Goal: Complete application form: Complete application form

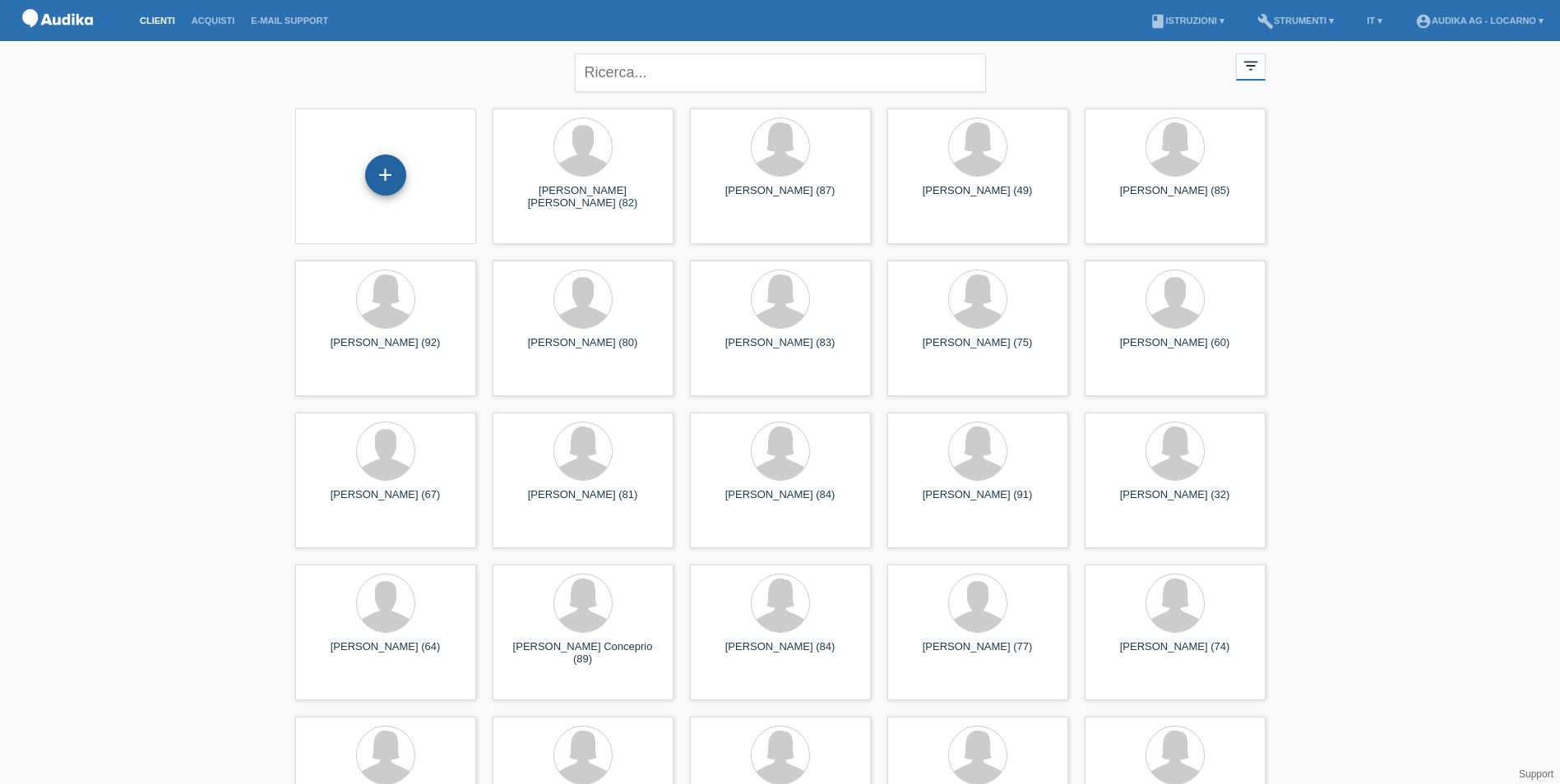
click at [386, 180] on div "+" at bounding box center [386, 175] width 41 height 41
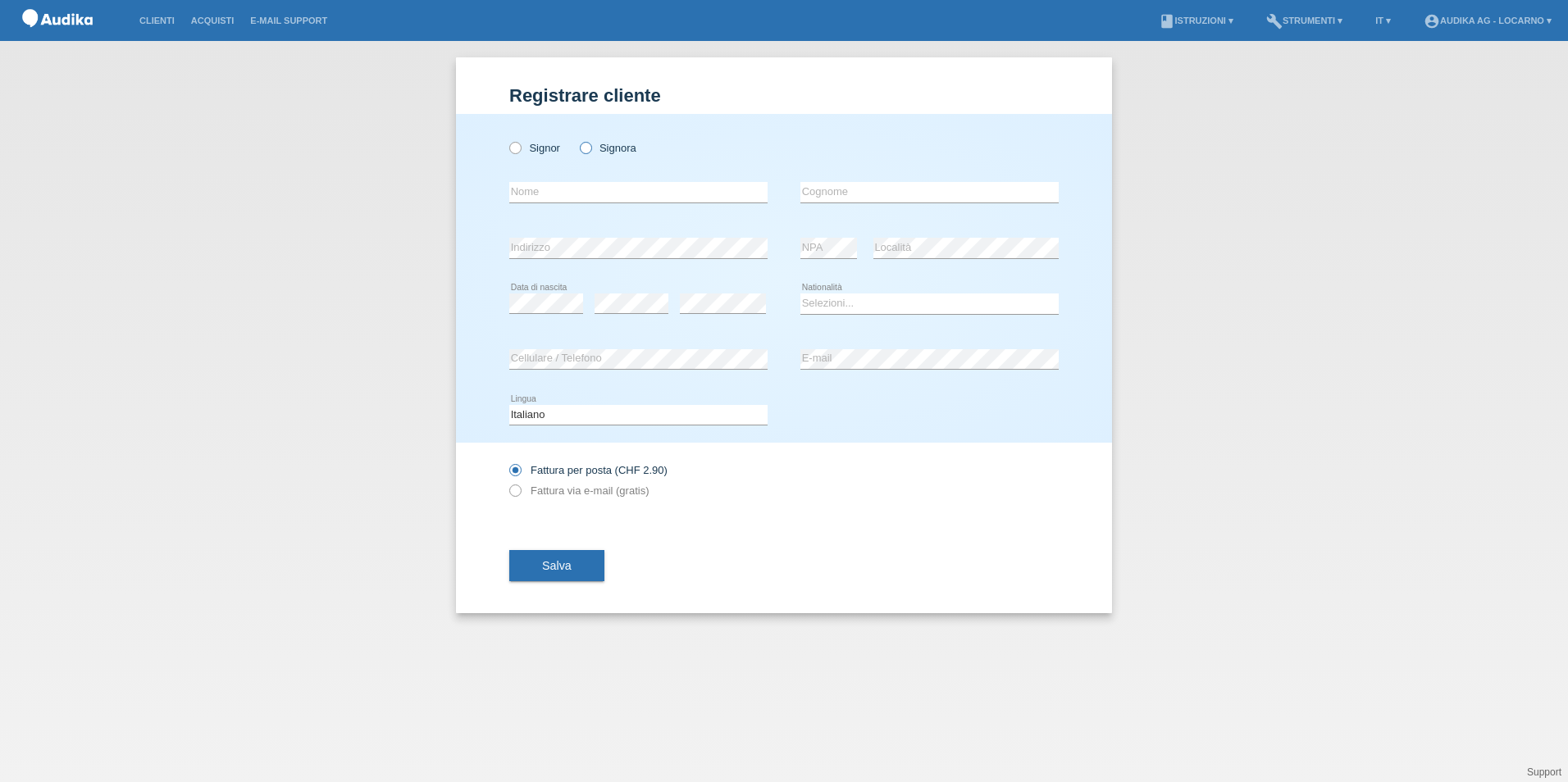
click at [577, 140] on icon at bounding box center [577, 140] width 0 height 0
click at [583, 148] on input "Signora" at bounding box center [585, 147] width 11 height 11
radio input "true"
click at [602, 195] on input "text" at bounding box center [638, 192] width 258 height 20
paste input "[PERSON_NAME]"
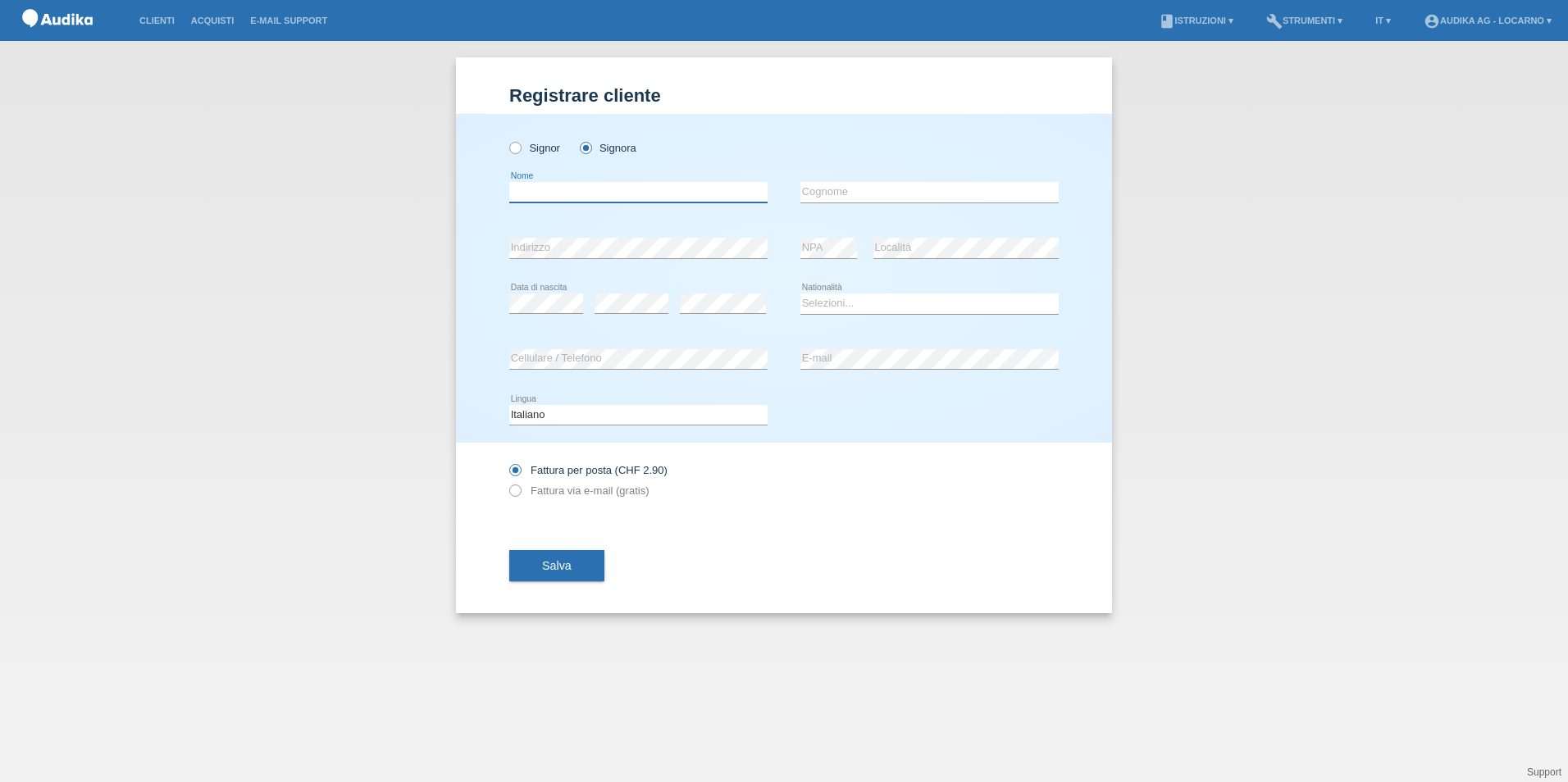
type input "[PERSON_NAME]"
click at [833, 303] on select "Selezioni... Svizzera Austria Germania Liechtenstein ------------ Afghanistan A…" at bounding box center [929, 303] width 258 height 19
select select "CH"
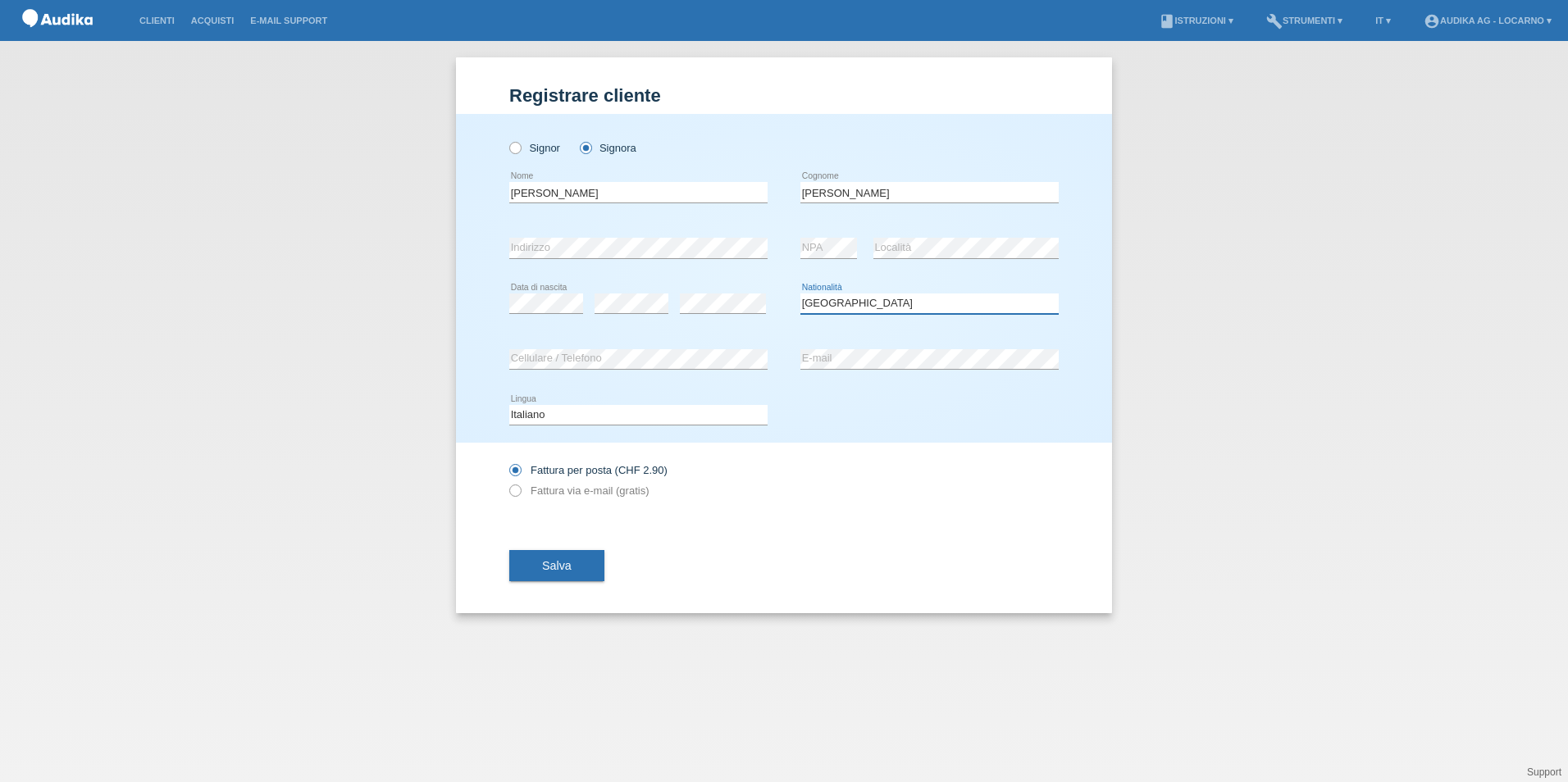
click at [801, 294] on select "Selezioni... Svizzera Austria Germania Liechtenstein ------------ Afghanistan A…" at bounding box center [929, 303] width 258 height 19
click at [558, 416] on select "Deutsch Français Italiano English" at bounding box center [638, 414] width 258 height 19
select select "de"
click at [509, 405] on select "Deutsch Français Italiano English" at bounding box center [638, 414] width 258 height 19
click at [507, 483] on icon at bounding box center [507, 483] width 0 height 0
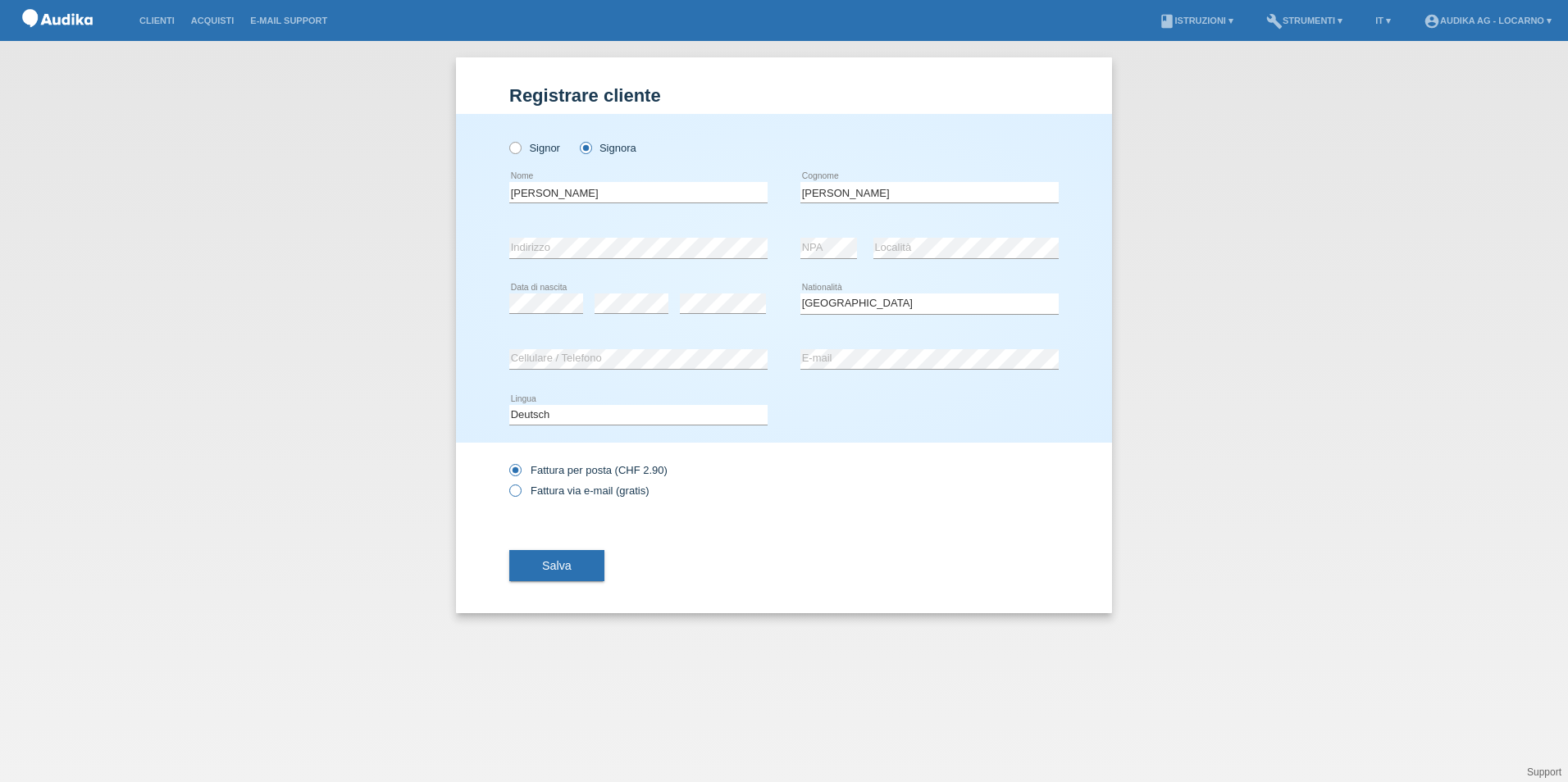
click at [517, 496] on input "Fattura via e-mail (gratis)" at bounding box center [515, 495] width 11 height 20
radio input "true"
click at [577, 566] on button "Salva" at bounding box center [557, 566] width 95 height 31
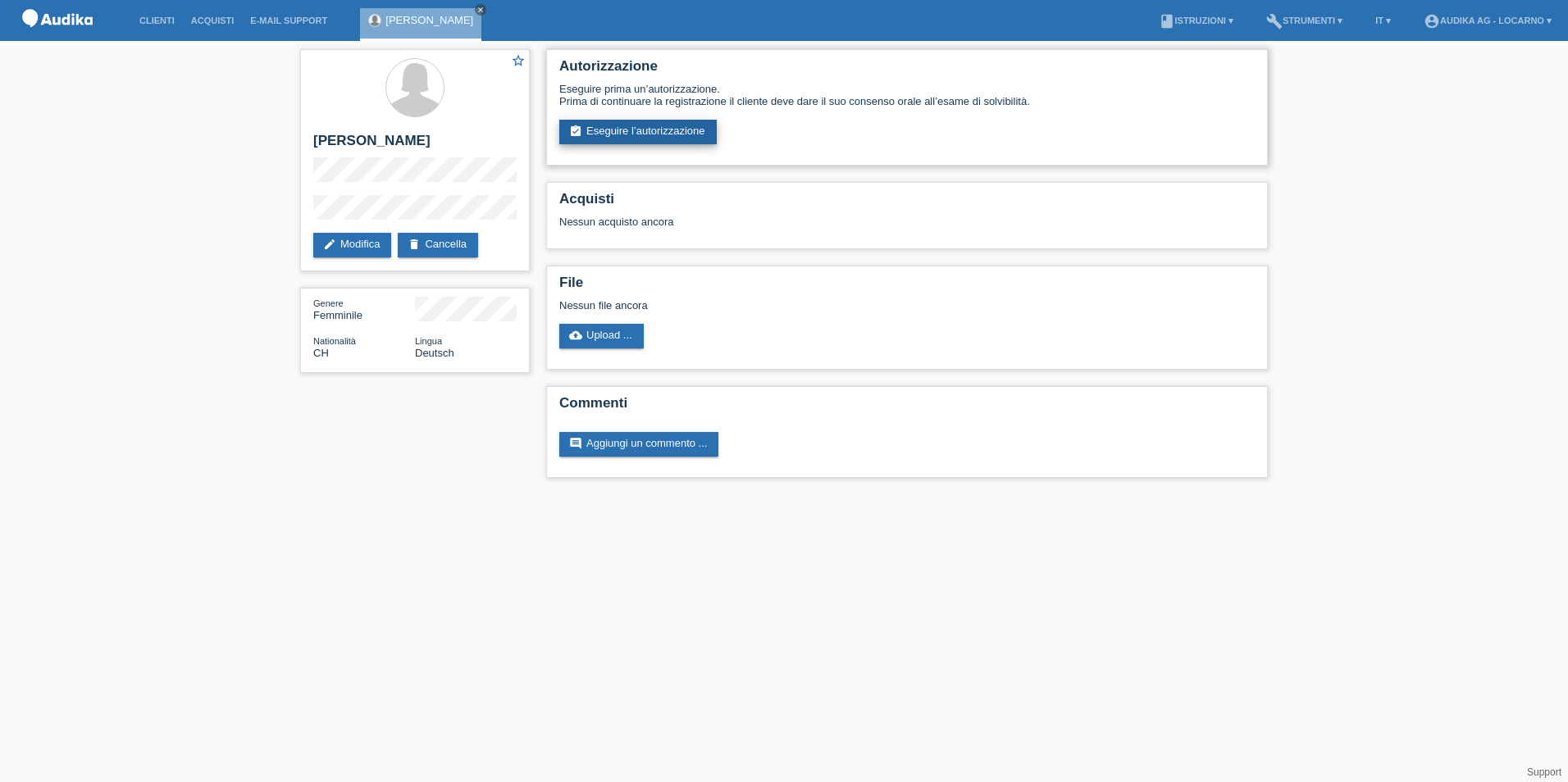
click at [652, 134] on link "assignment_turned_in Eseguire l’autorizzazione" at bounding box center [638, 132] width 157 height 25
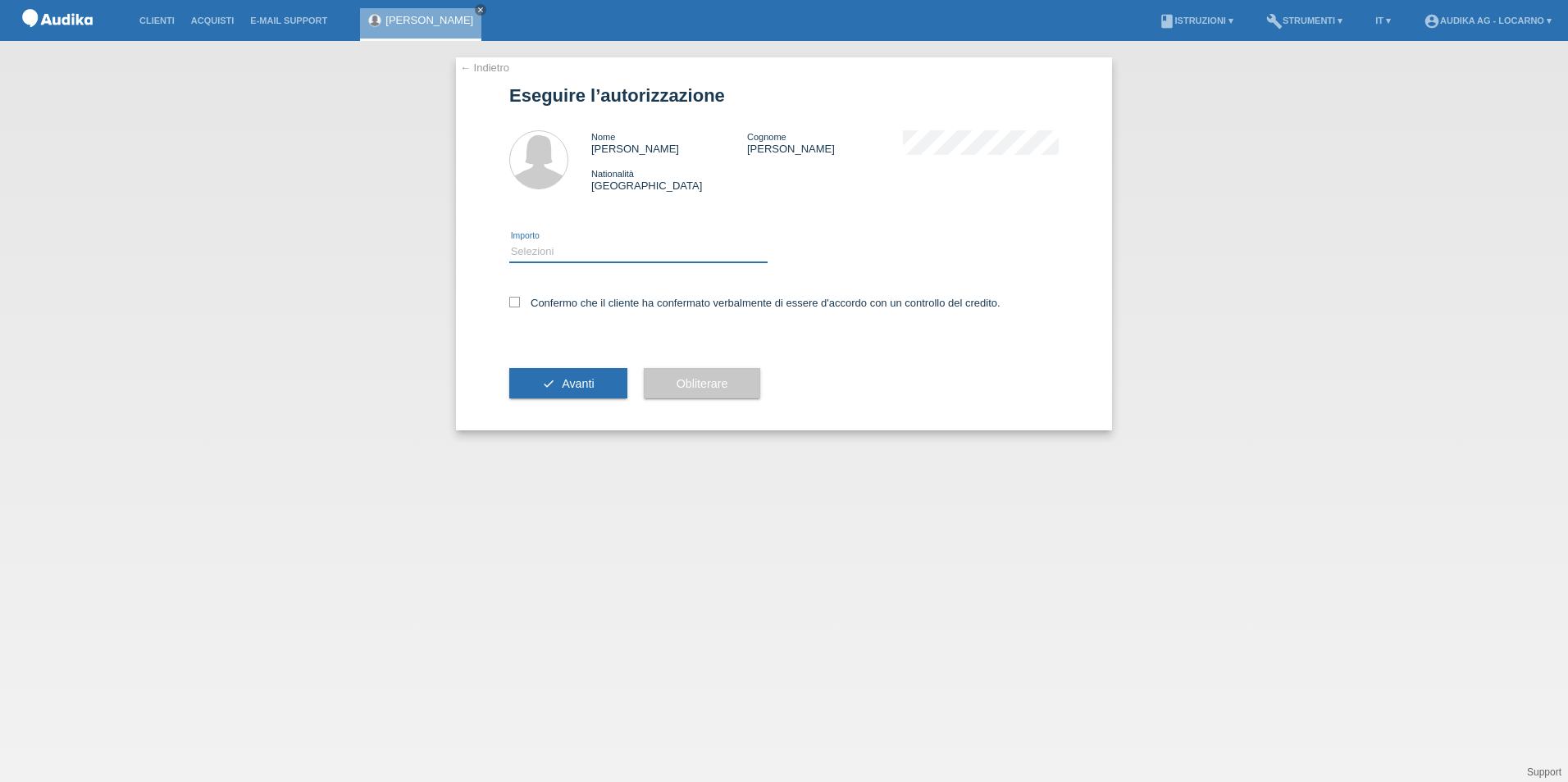
click at [617, 250] on select "Selezioni CHF 1.00 - CHF 499.00 CHF 500.00 - CHF 1'999.00 CHF 2'000.00 - CHF 13…" at bounding box center [638, 251] width 258 height 19
select select "3"
click at [509, 242] on select "Selezioni CHF 1.00 - CHF 499.00 CHF 500.00 - CHF 1'999.00 CHF 2'000.00 - CHF 13…" at bounding box center [638, 251] width 258 height 19
click at [519, 301] on icon at bounding box center [515, 302] width 11 height 11
click at [519, 301] on input "Confermo che il cliente ha confermato verbalmente di essere d'accordo con un co…" at bounding box center [515, 302] width 11 height 11
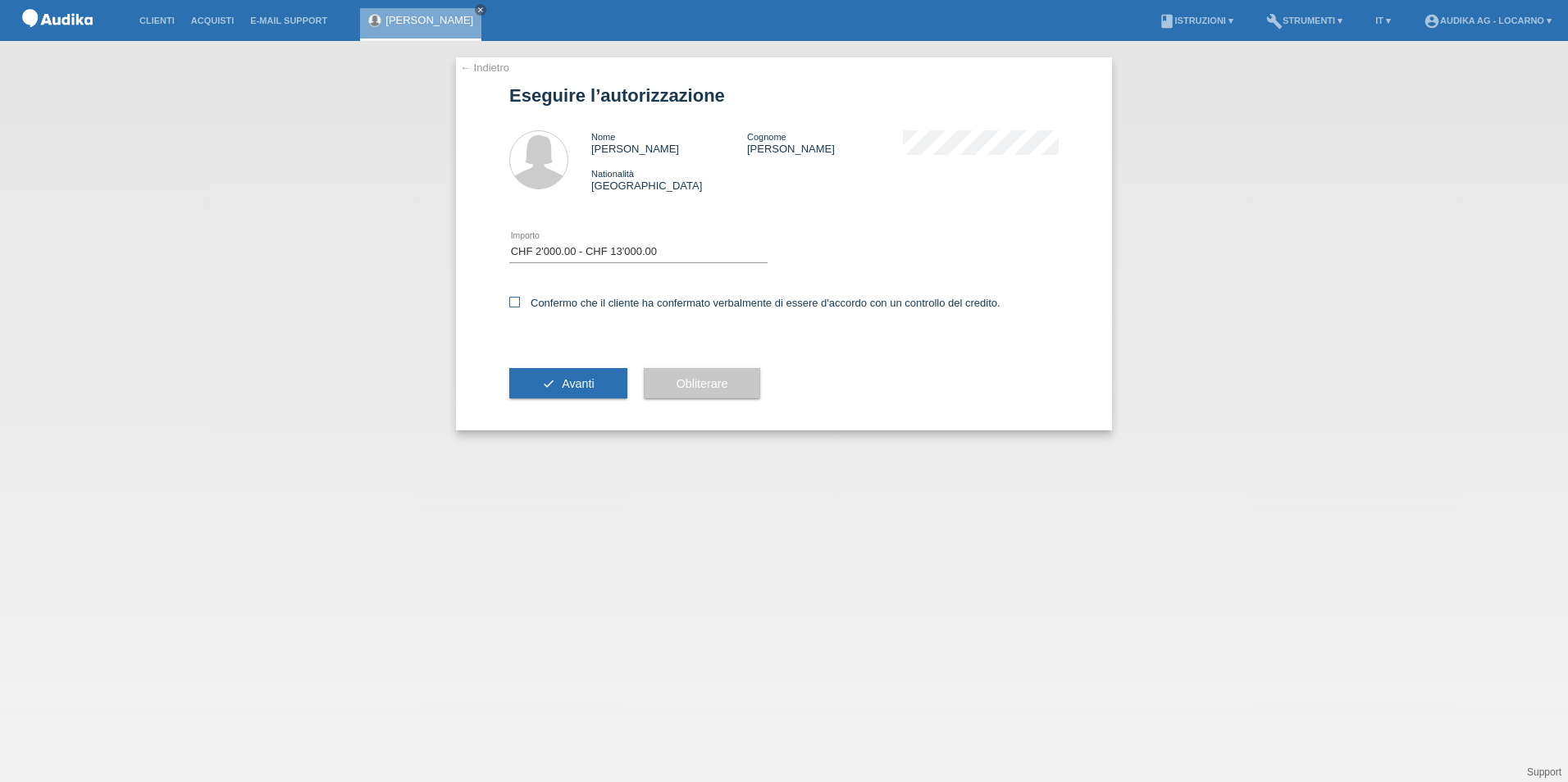
checkbox input "true"
click at [583, 379] on span "Avanti" at bounding box center [578, 384] width 32 height 13
